Goal: Navigation & Orientation: Find specific page/section

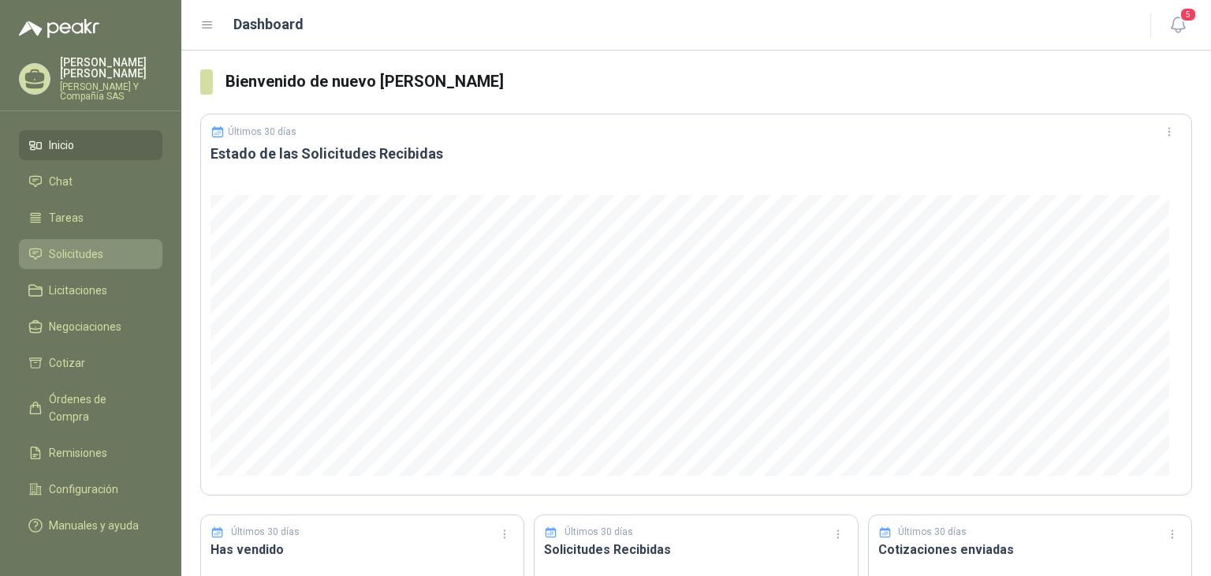
click at [88, 252] on span "Solicitudes" at bounding box center [76, 253] width 54 height 17
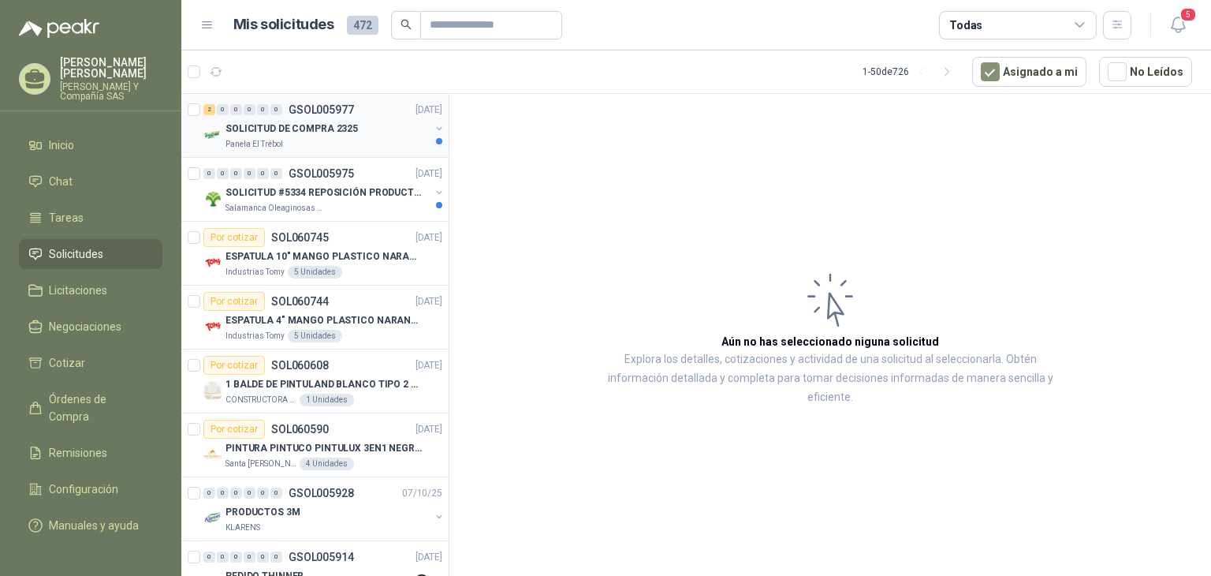
click at [306, 127] on p "SOLICITUD DE COMPRA 2325" at bounding box center [292, 128] width 132 height 15
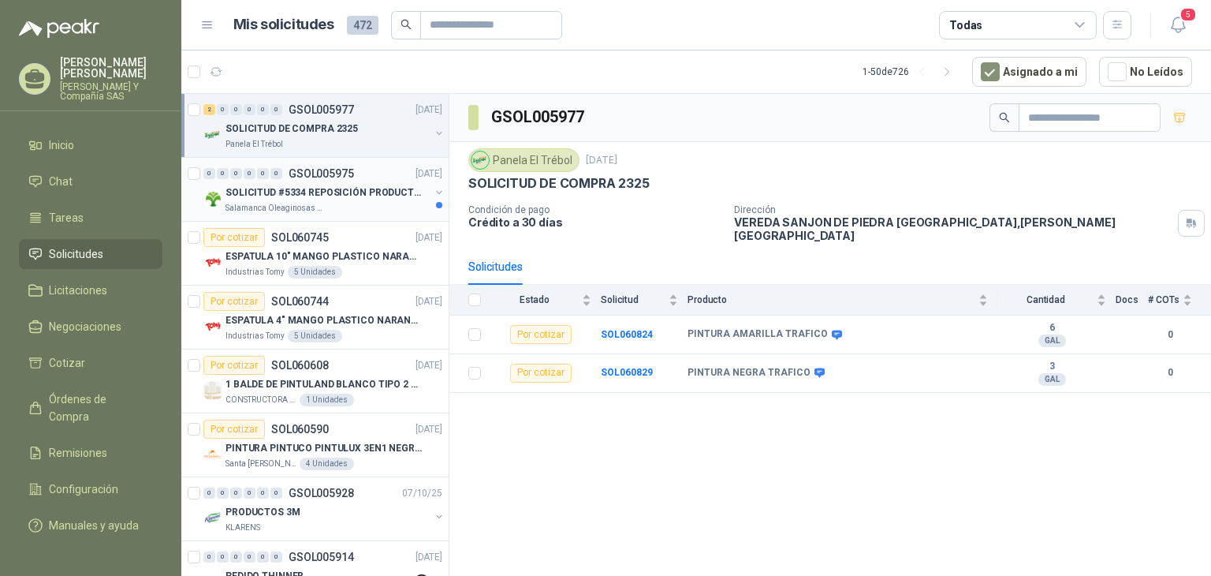
click at [377, 202] on div "Salamanca Oleaginosas SAS" at bounding box center [328, 208] width 204 height 13
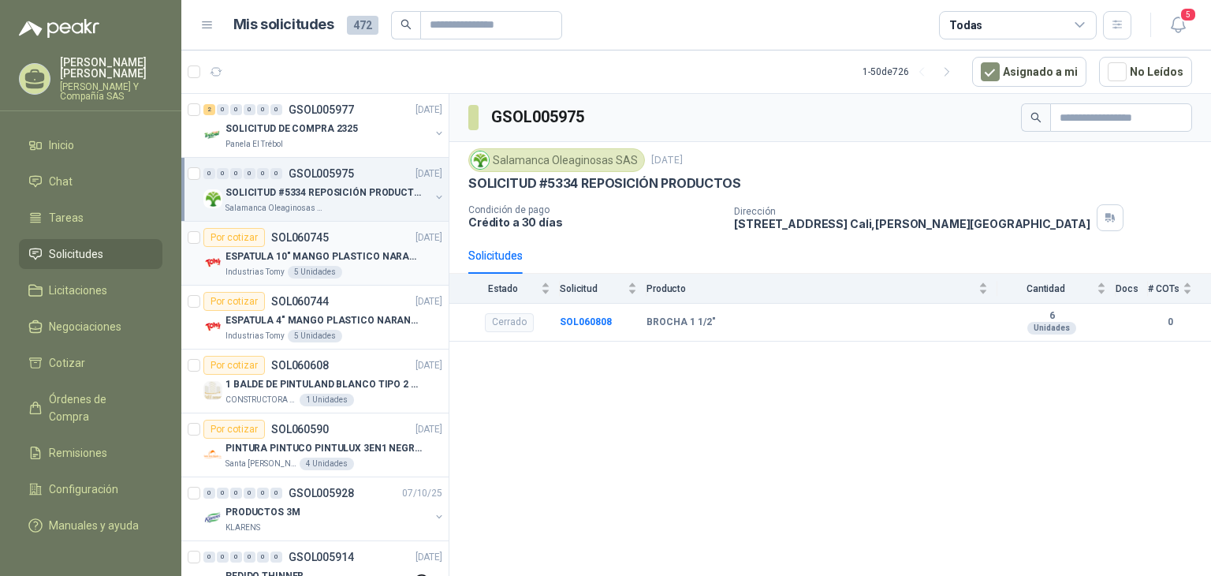
click at [337, 273] on div "Industrias Tomy 5 Unidades" at bounding box center [334, 272] width 217 height 13
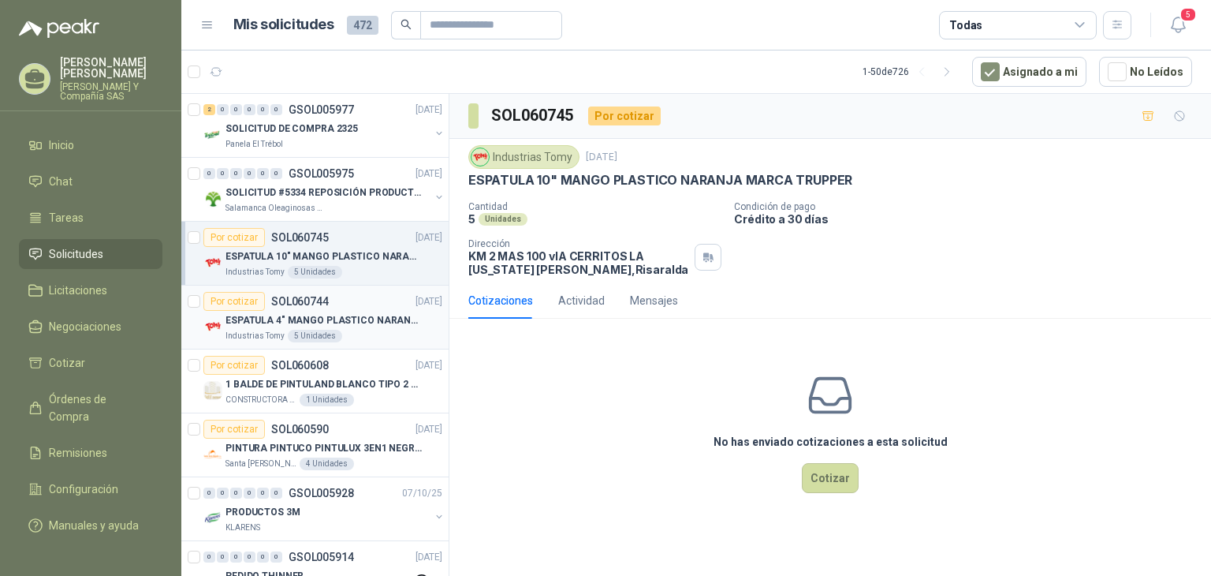
click at [331, 330] on div "5 Unidades" at bounding box center [315, 336] width 54 height 13
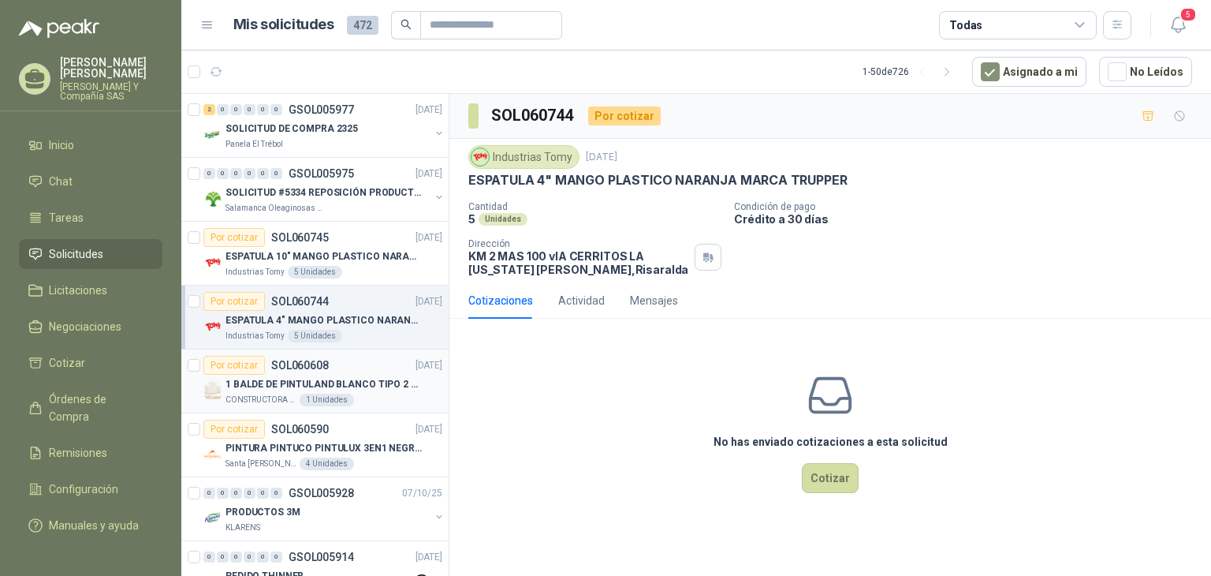
click at [367, 388] on p "1 BALDE DE PINTULAND BLANCO TIPO 2 DE 2.5 GLS" at bounding box center [324, 384] width 196 height 15
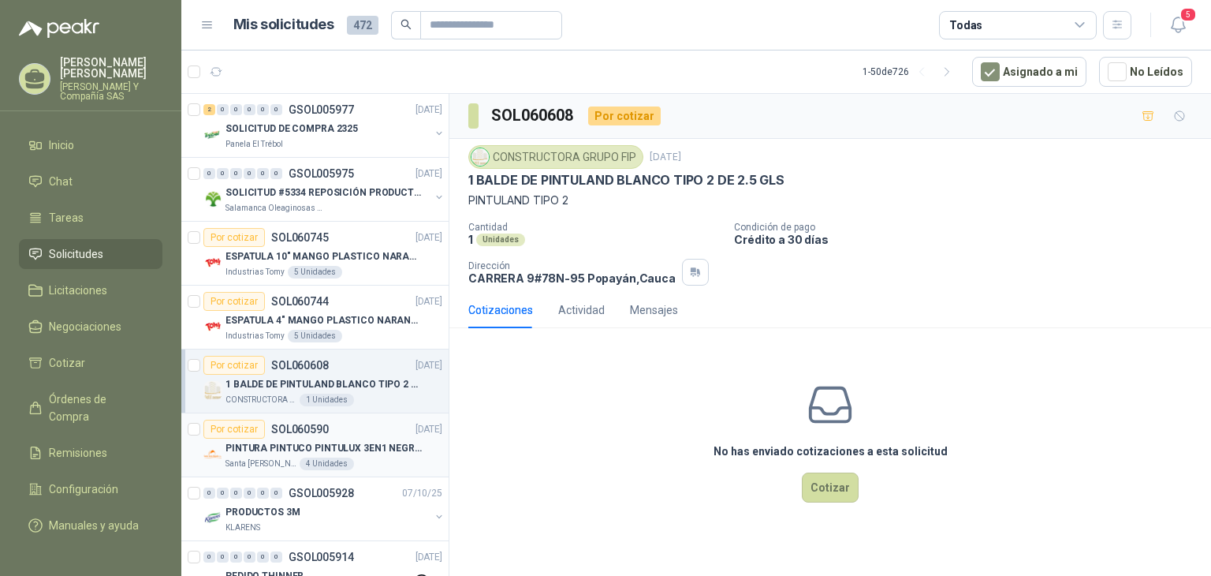
click at [352, 452] on p "PINTURA PINTUCO PINTULUX 3EN1 NEGRO X G" at bounding box center [324, 448] width 196 height 15
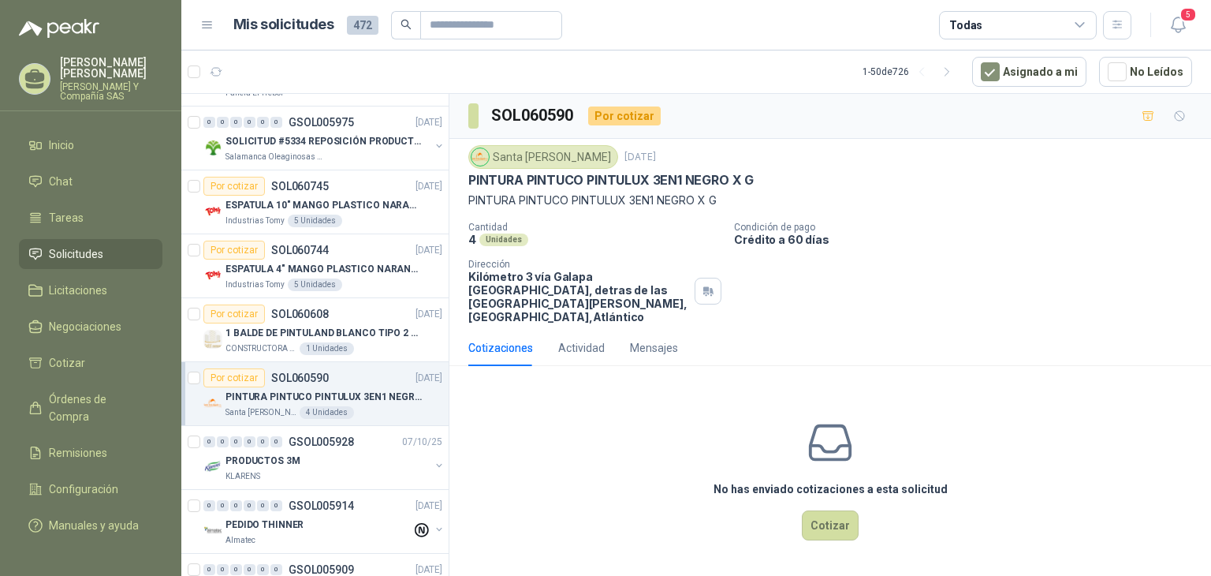
scroll to position [79, 0]
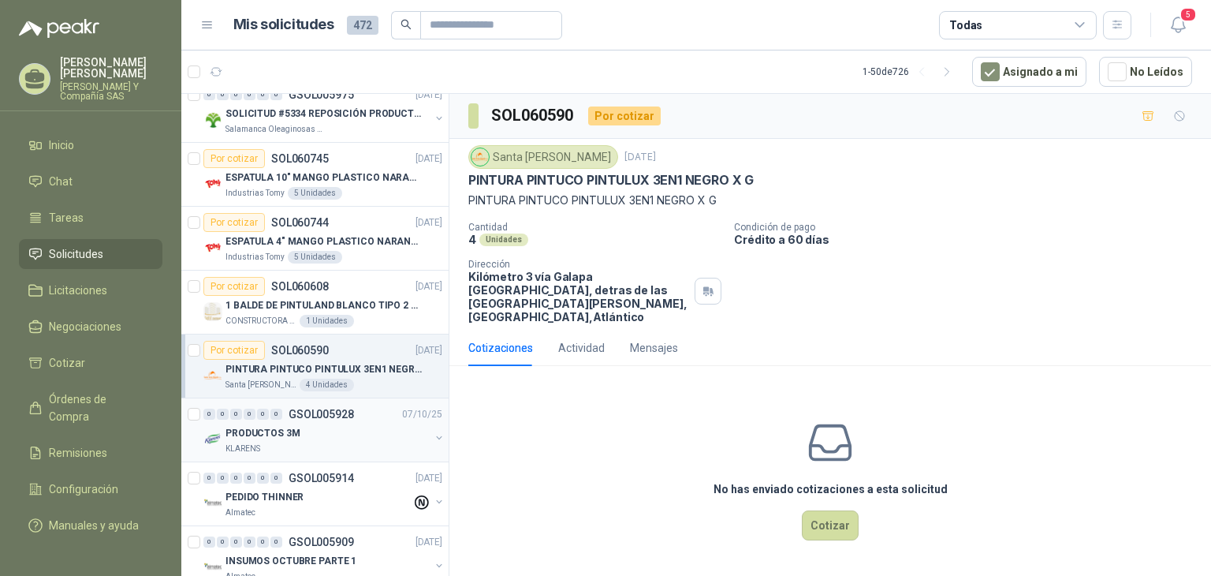
click at [352, 446] on div "KLARENS" at bounding box center [328, 448] width 204 height 13
